Goal: Task Accomplishment & Management: Manage account settings

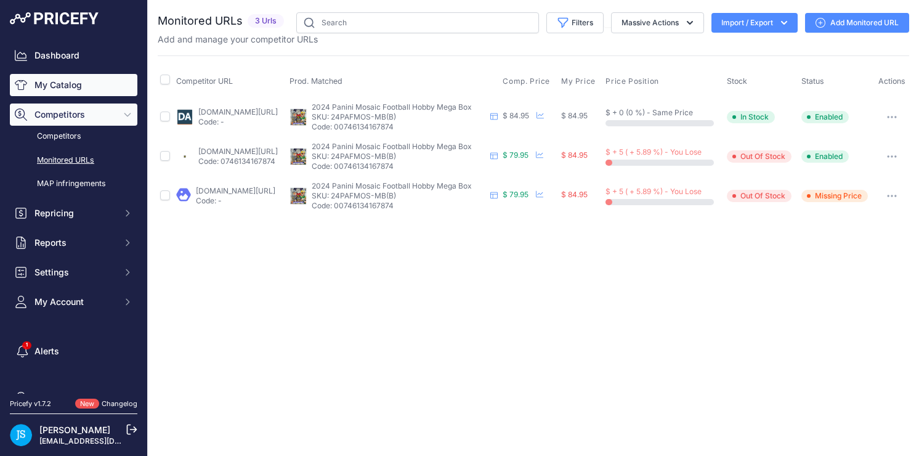
click at [75, 79] on link "My Catalog" at bounding box center [74, 85] width 128 height 22
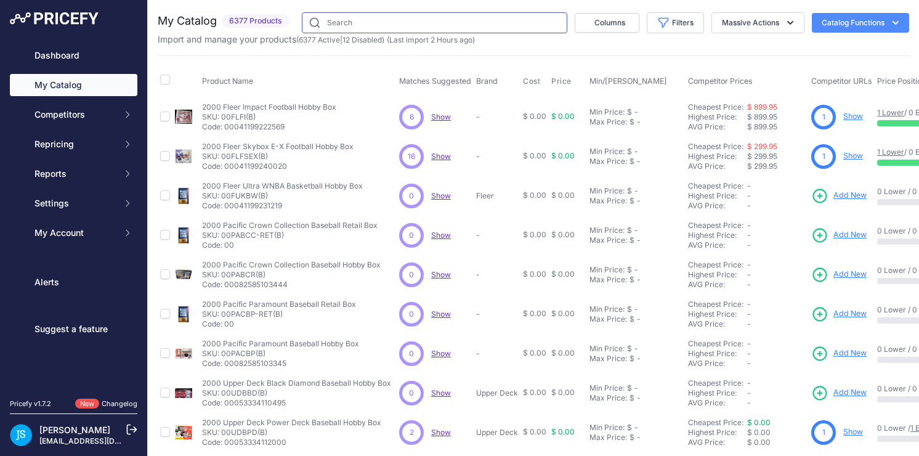
click at [438, 22] on input "text" at bounding box center [434, 22] width 265 height 21
paste input "2025 Topps Chrome UFC Hobby"
type input "2025 Topps Chrome UFC Hobby"
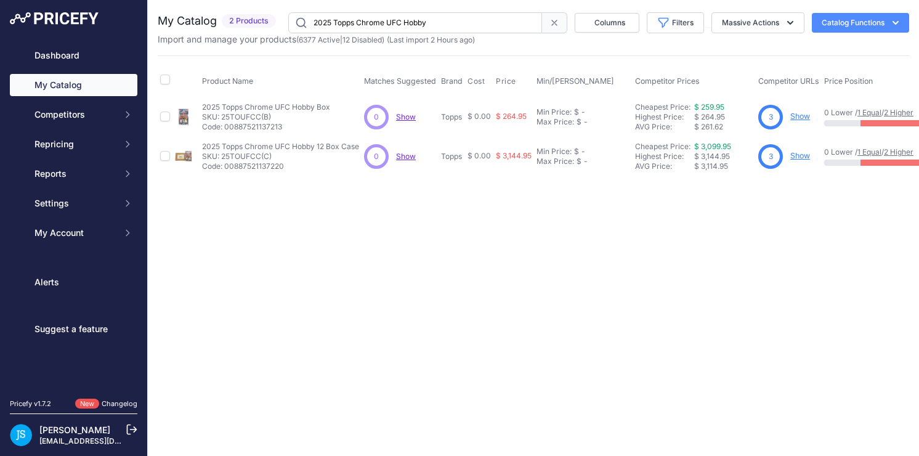
click at [802, 118] on link "Show" at bounding box center [800, 115] width 20 height 9
